Goal: Transaction & Acquisition: Download file/media

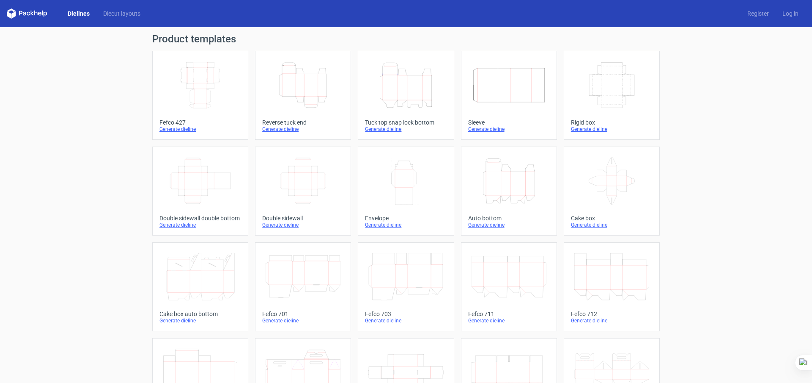
click at [311, 179] on icon "Width Depth Height" at bounding box center [303, 180] width 75 height 47
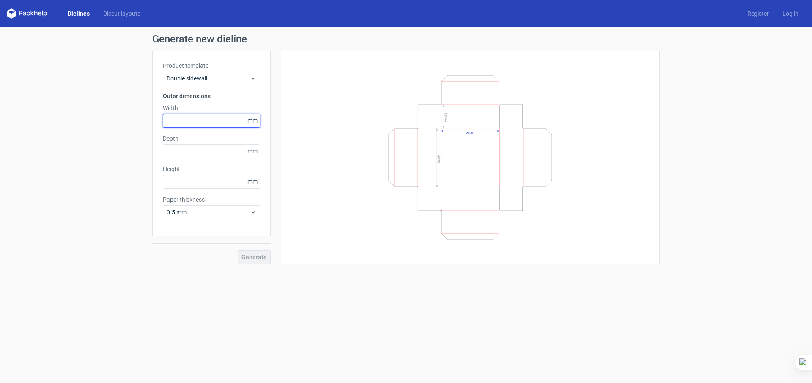
click at [198, 123] on input "text" at bounding box center [211, 121] width 97 height 14
type input "100"
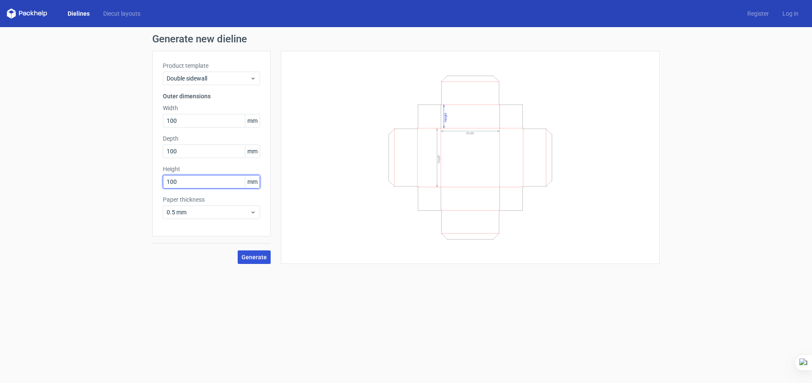
type input "100"
click at [269, 254] on button "Generate" at bounding box center [254, 257] width 33 height 14
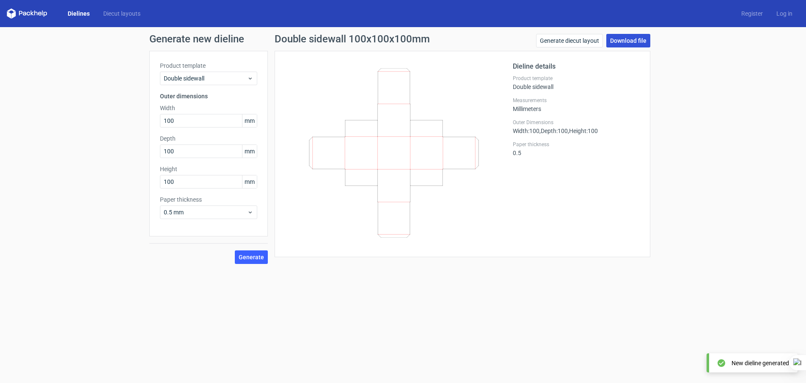
click at [643, 37] on link "Download file" at bounding box center [628, 41] width 44 height 14
click at [194, 121] on input "100" at bounding box center [208, 121] width 97 height 14
type input "102"
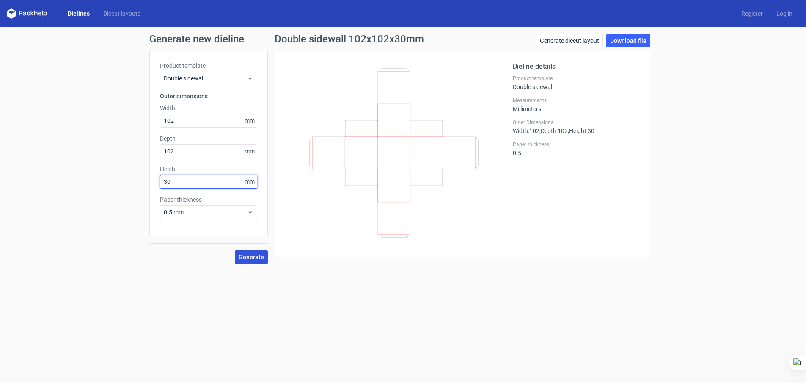
type input "30"
click at [262, 255] on span "Generate" at bounding box center [251, 257] width 25 height 6
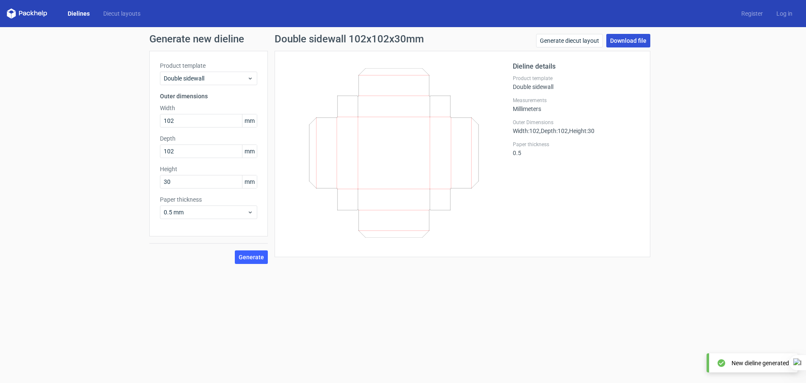
click at [638, 41] on link "Download file" at bounding box center [628, 41] width 44 height 14
